Goal: Task Accomplishment & Management: Complete application form

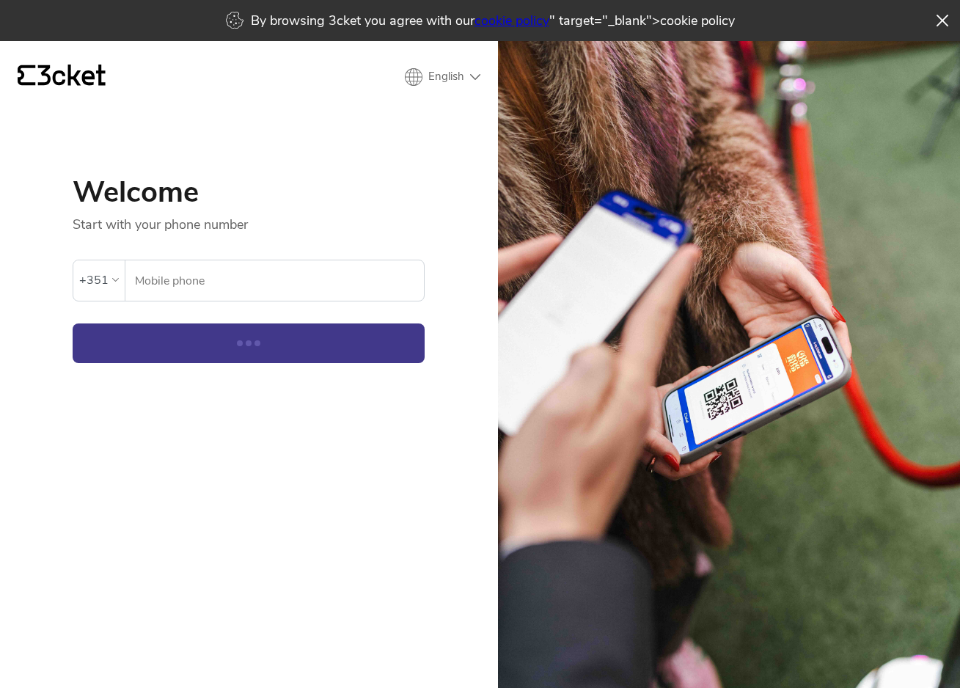
click at [259, 282] on input "Mobile phone" at bounding box center [279, 280] width 290 height 40
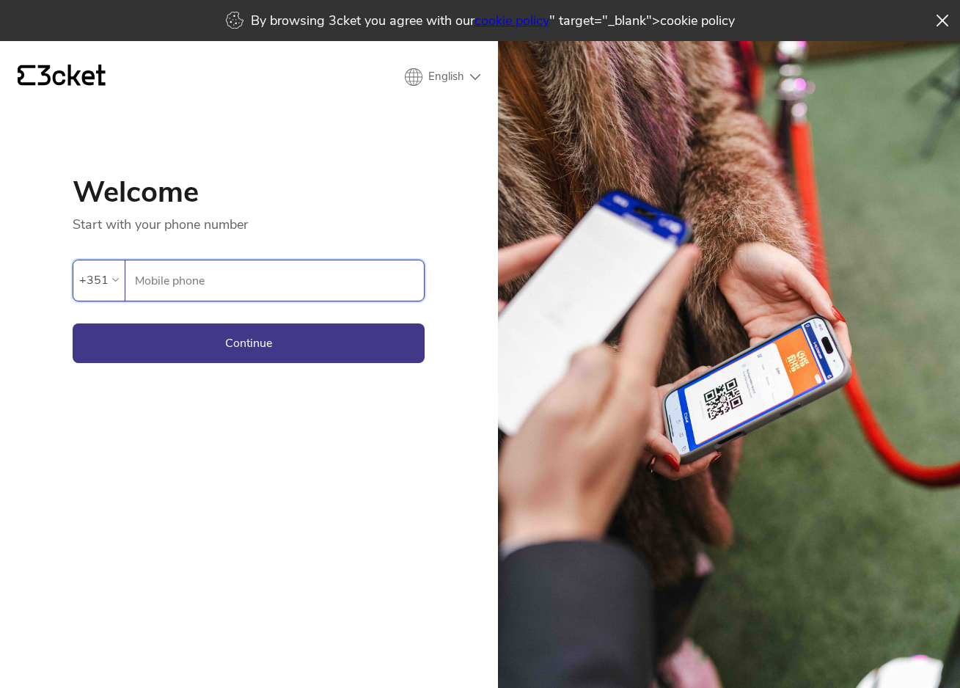
click at [259, 282] on input "Mobile phone" at bounding box center [279, 280] width 290 height 40
click at [250, 285] on input "Mobile phone" at bounding box center [279, 280] width 290 height 40
type input "964948293"
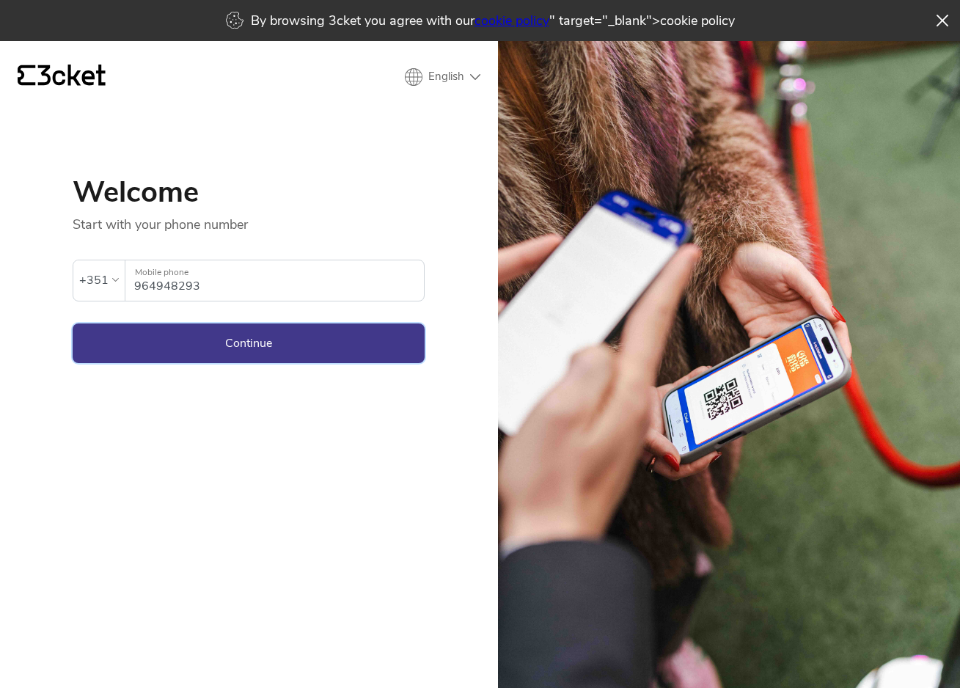
click at [172, 332] on button "Continue" at bounding box center [249, 343] width 352 height 40
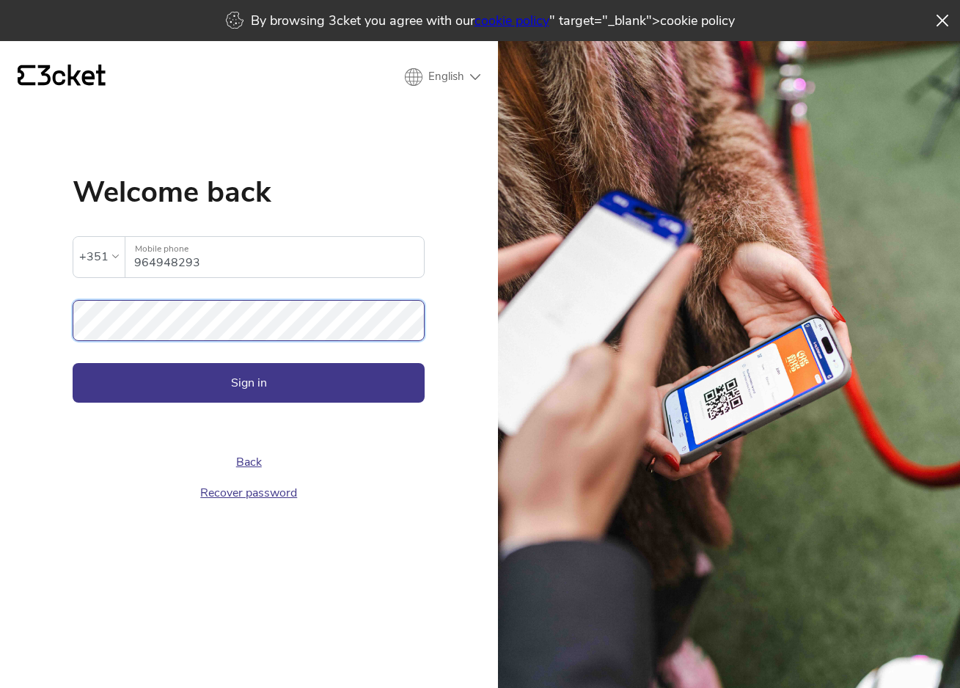
click at [249, 382] on button "Sign in" at bounding box center [249, 383] width 352 height 40
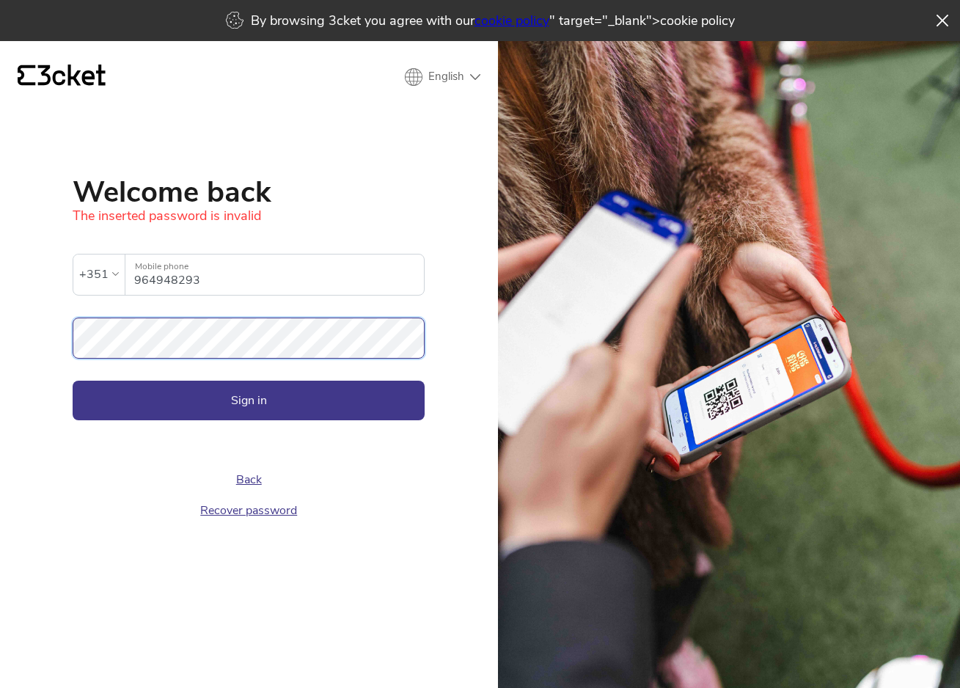
click at [249, 400] on button "Sign in" at bounding box center [249, 401] width 352 height 40
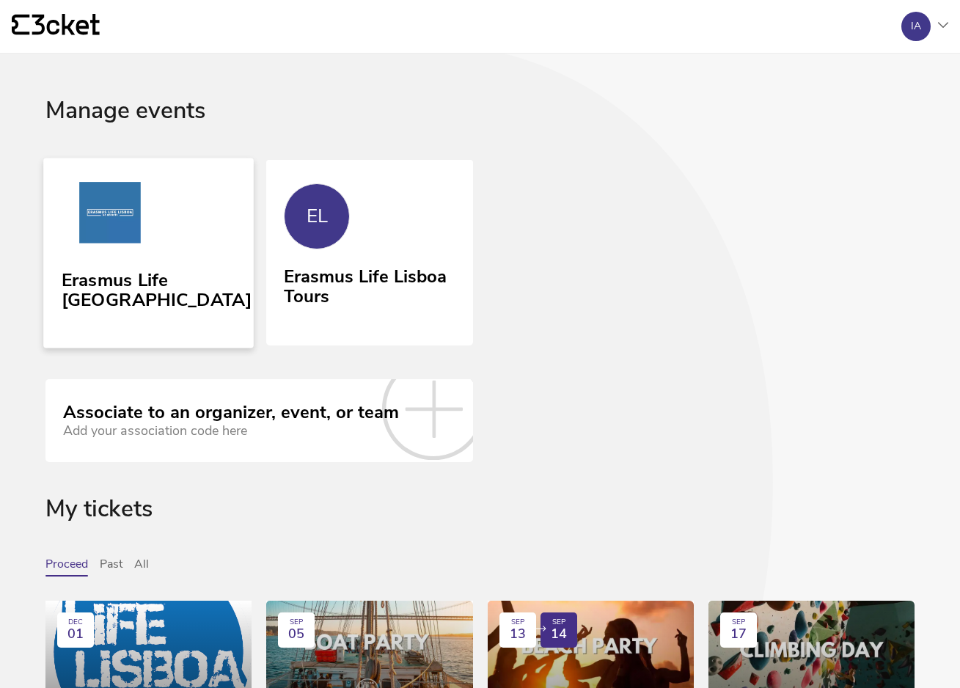
click at [203, 208] on link "Erasmus Life [GEOGRAPHIC_DATA]" at bounding box center [148, 253] width 210 height 190
click at [411, 228] on link "EL Erasmus Life Lisboa Tours" at bounding box center [369, 251] width 210 height 187
